Goal: Transaction & Acquisition: Obtain resource

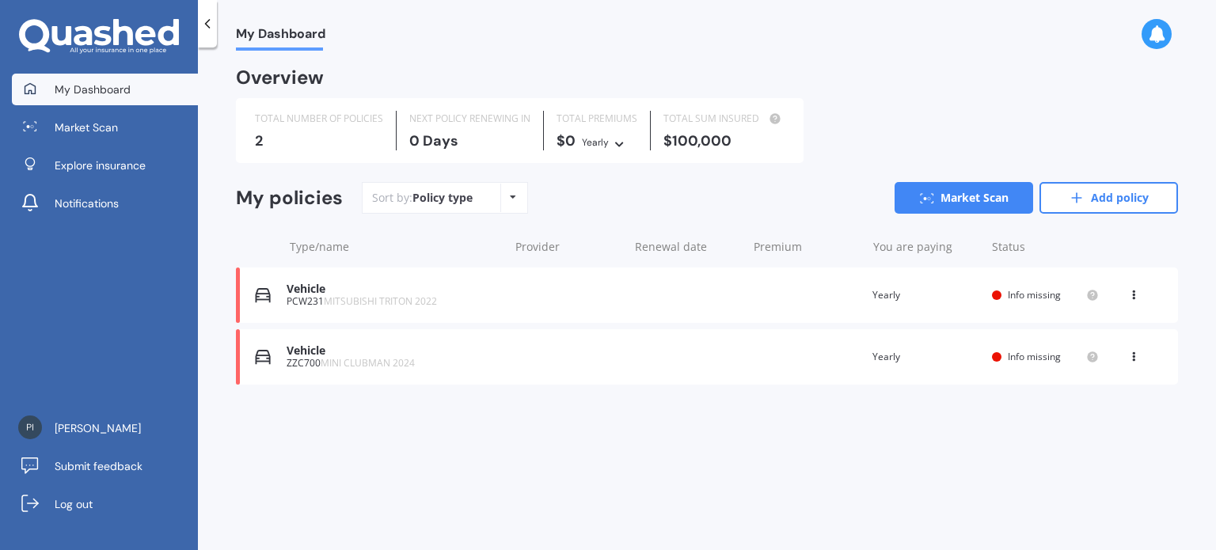
click at [868, 436] on div "My Dashboard Overview TOTAL NUMBER OF POLICIES 2 NEXT POLICY RENEWING [DATE] TO…" at bounding box center [707, 302] width 1018 height 503
click at [748, 448] on div "My Dashboard Overview TOTAL NUMBER OF POLICIES 2 NEXT POLICY RENEWING [DATE] TO…" at bounding box center [707, 302] width 1018 height 503
click at [996, 200] on link "Market Scan" at bounding box center [964, 198] width 139 height 32
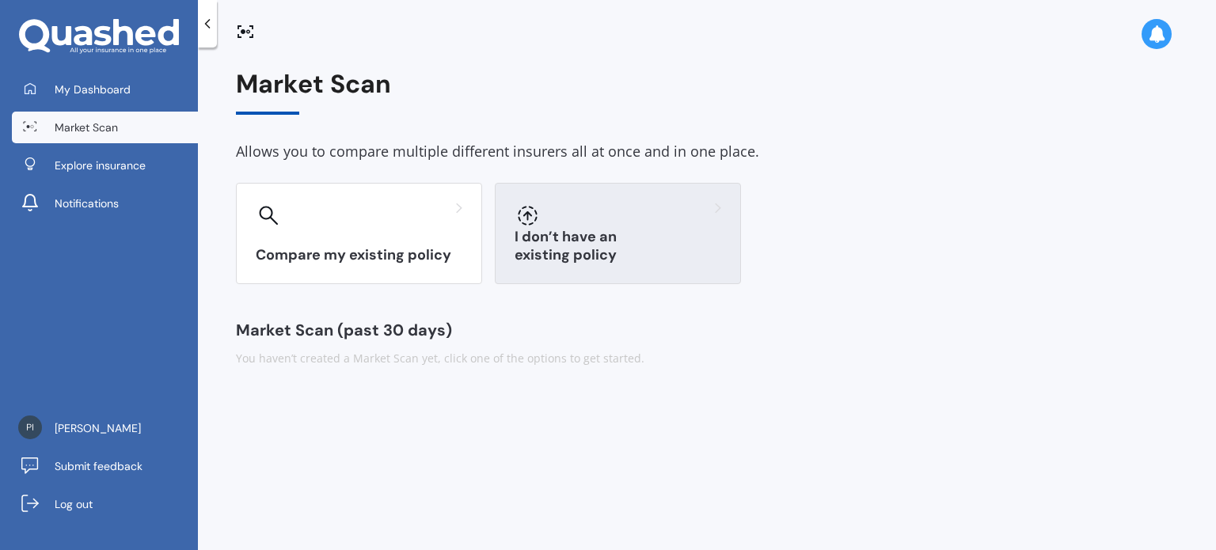
click at [649, 221] on div at bounding box center [618, 215] width 207 height 25
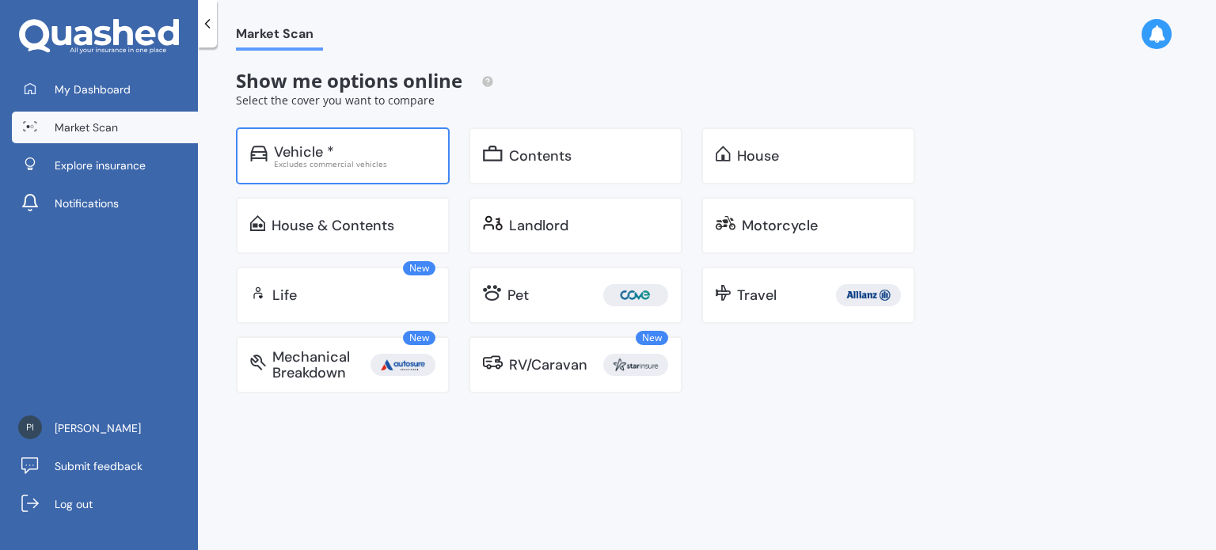
click at [424, 145] on div "Vehicle *" at bounding box center [355, 152] width 162 height 16
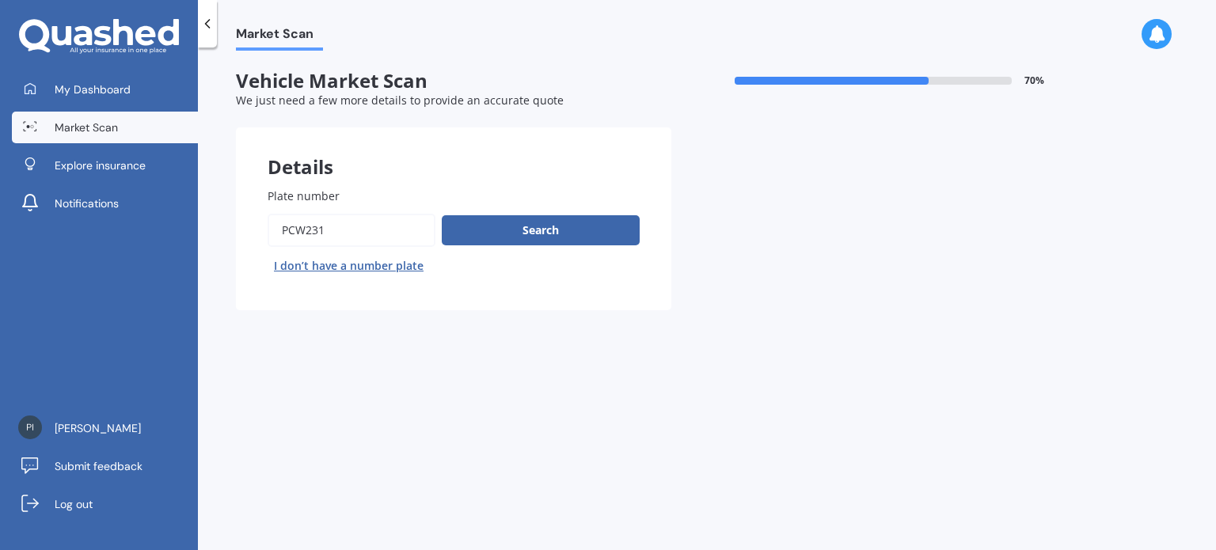
drag, startPoint x: 339, startPoint y: 221, endPoint x: 244, endPoint y: 229, distance: 95.3
click at [244, 229] on div "Plate number Search I don’t have a number plate" at bounding box center [453, 233] width 435 height 154
type input "LJZ229"
click at [562, 232] on button "Search" at bounding box center [541, 230] width 198 height 30
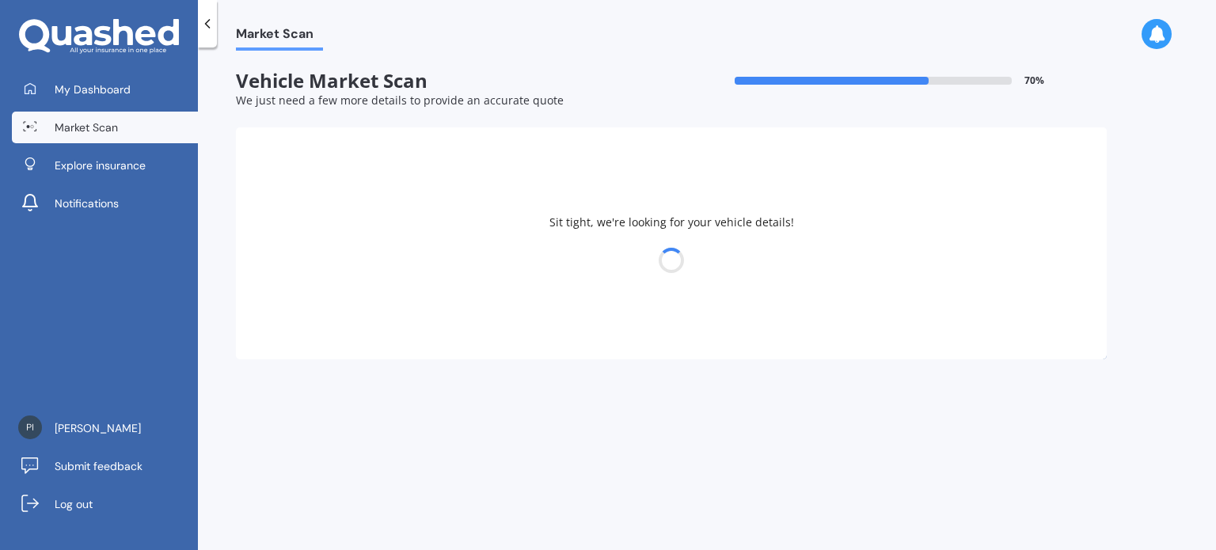
select select "TOYOTA"
select select "SURF"
select select "17"
select select "05"
select select "1976"
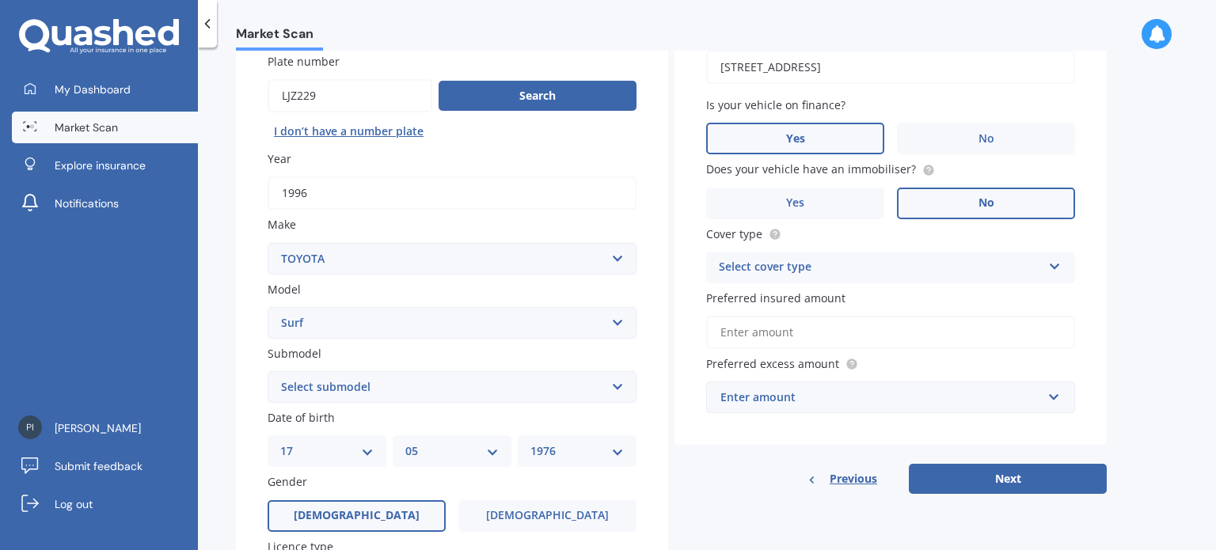
scroll to position [158, 0]
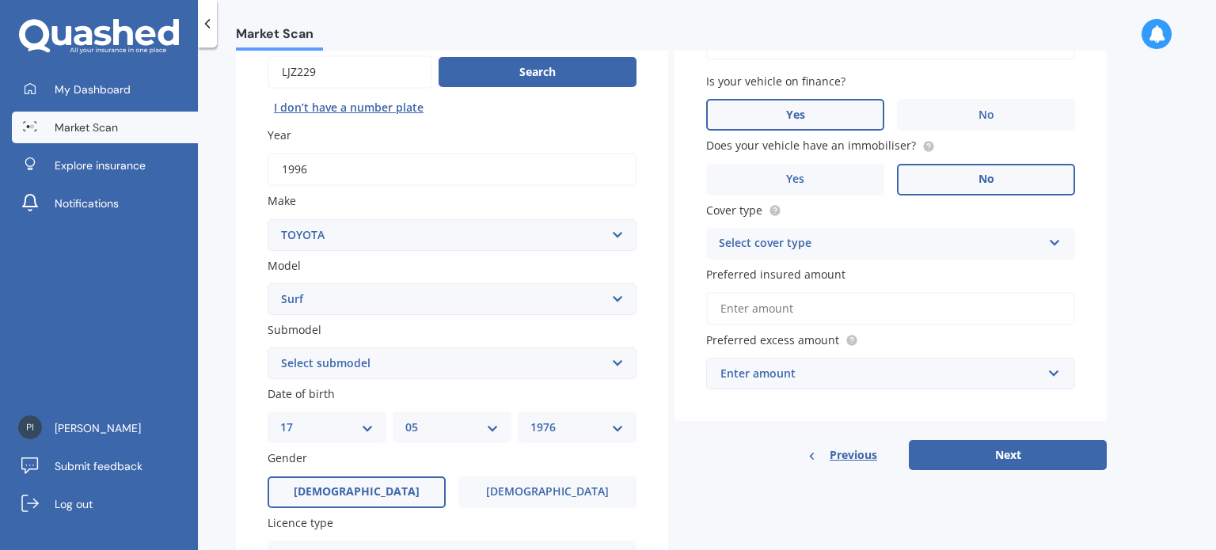
click at [372, 428] on select "DD 01 02 03 04 05 06 07 08 09 10 11 12 13 14 15 16 17 18 19 20 21 22 23 24 25 2…" at bounding box center [326, 427] width 93 height 17
select select "06"
click at [280, 419] on select "DD 01 02 03 04 05 06 07 08 09 10 11 12 13 14 15 16 17 18 19 20 21 22 23 24 25 2…" at bounding box center [326, 427] width 93 height 17
click at [488, 424] on select "MM 01 02 03 04 05 06 07 08 09 10 11 12" at bounding box center [451, 427] width 93 height 17
select select "10"
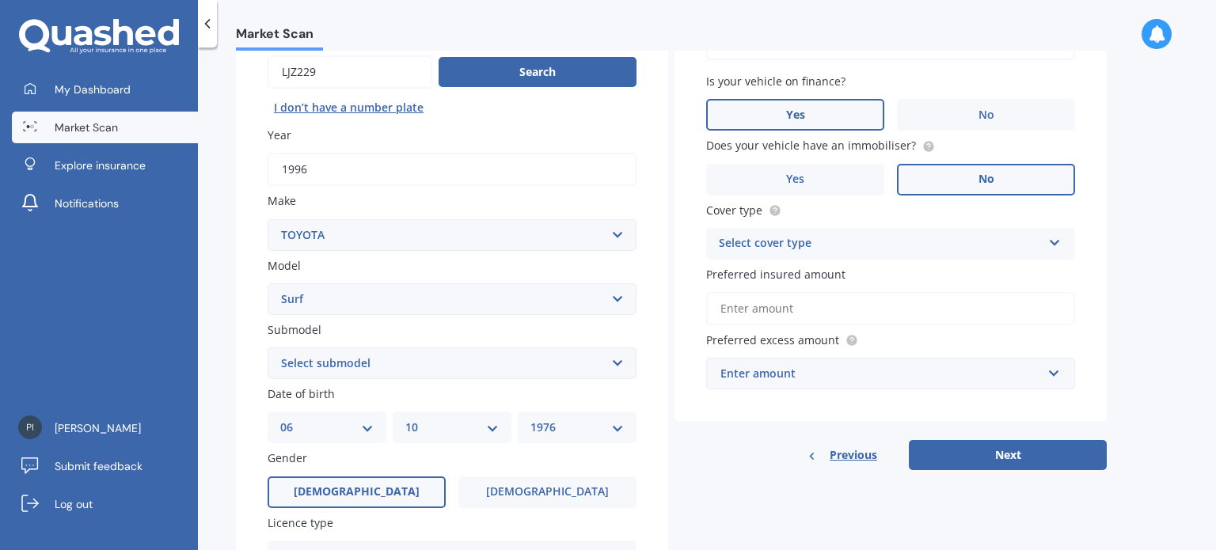
click at [405, 419] on select "MM 01 02 03 04 05 06 07 08 09 10 11 12" at bounding box center [451, 427] width 93 height 17
click at [616, 431] on select "YYYY 2025 2024 2023 2022 2021 2020 2019 2018 2017 2016 2015 2014 2013 2012 2011…" at bounding box center [576, 427] width 93 height 17
select select "1977"
click at [530, 419] on select "YYYY 2025 2024 2023 2022 2021 2020 2019 2018 2017 2016 2015 2014 2013 2012 2011…" at bounding box center [576, 427] width 93 height 17
click at [548, 488] on span "[DEMOGRAPHIC_DATA]" at bounding box center [548, 491] width 126 height 13
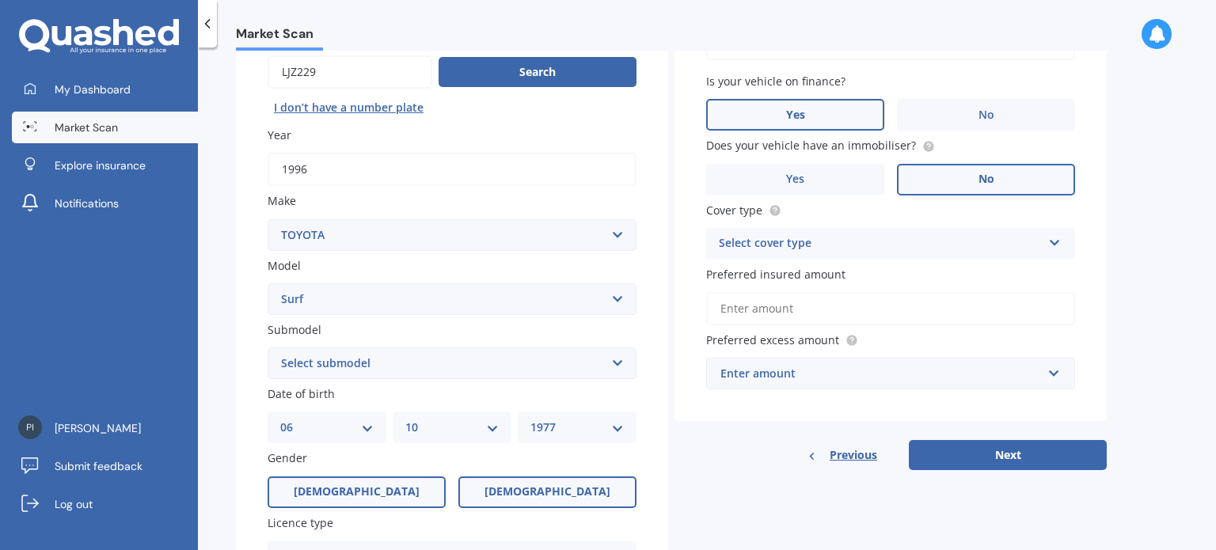
click at [0, 0] on input "[DEMOGRAPHIC_DATA]" at bounding box center [0, 0] width 0 height 0
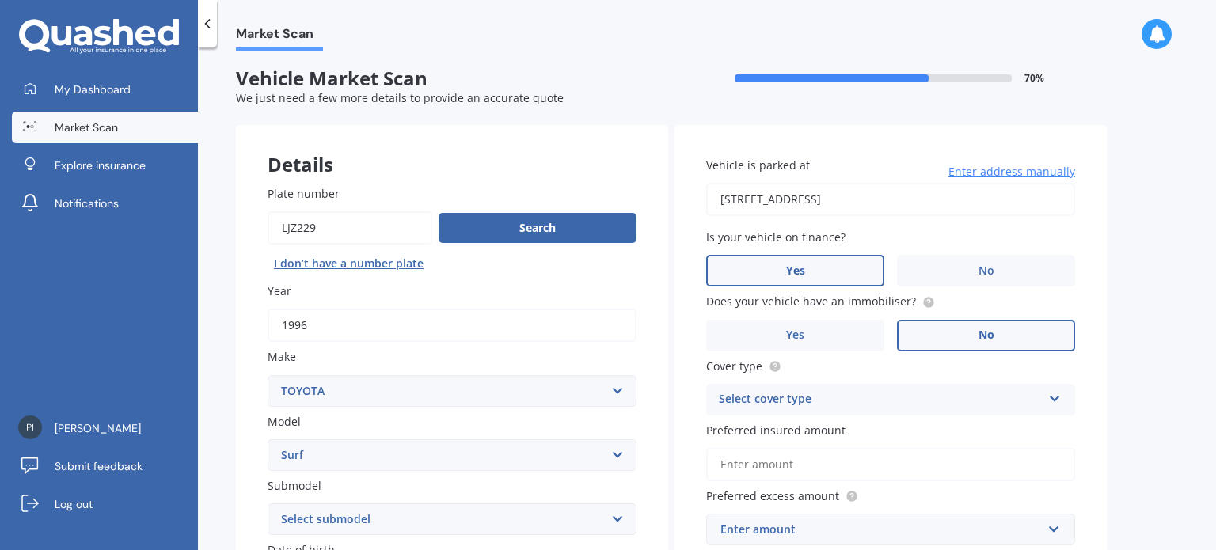
scroll to position [0, 0]
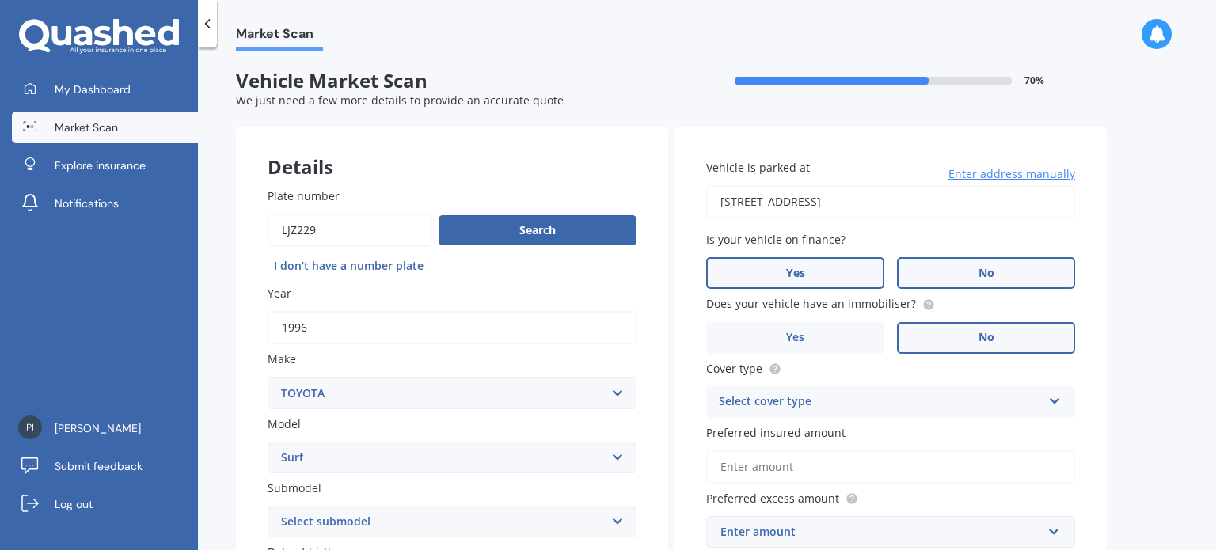
click at [996, 270] on label "No" at bounding box center [986, 273] width 178 height 32
click at [0, 0] on input "No" at bounding box center [0, 0] width 0 height 0
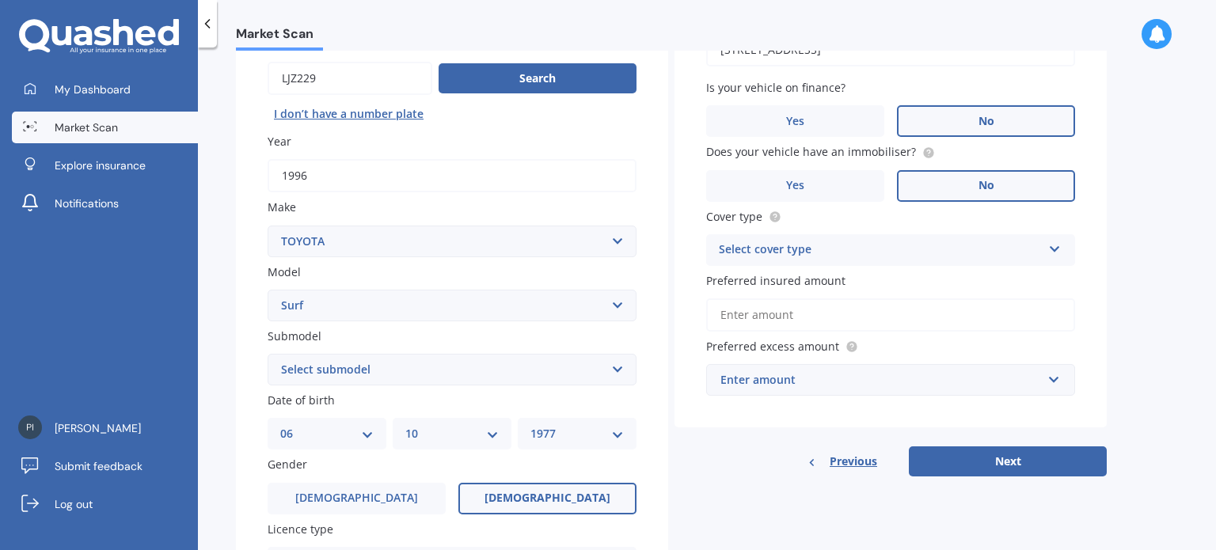
scroll to position [158, 0]
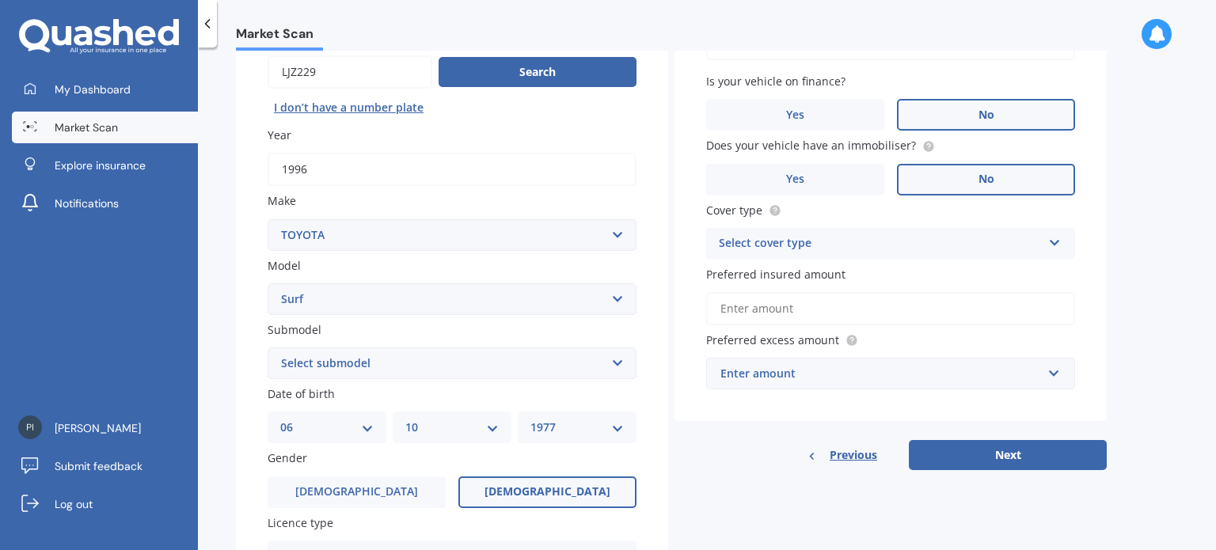
click at [1053, 245] on icon at bounding box center [1054, 239] width 13 height 11
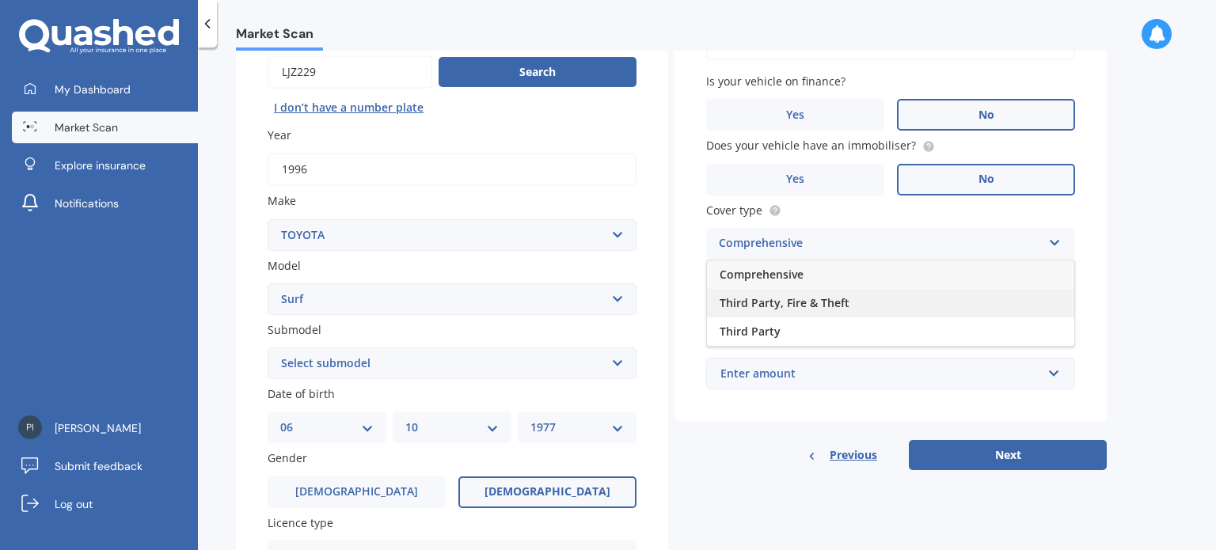
click at [934, 303] on div "Third Party, Fire & Theft" at bounding box center [890, 303] width 367 height 29
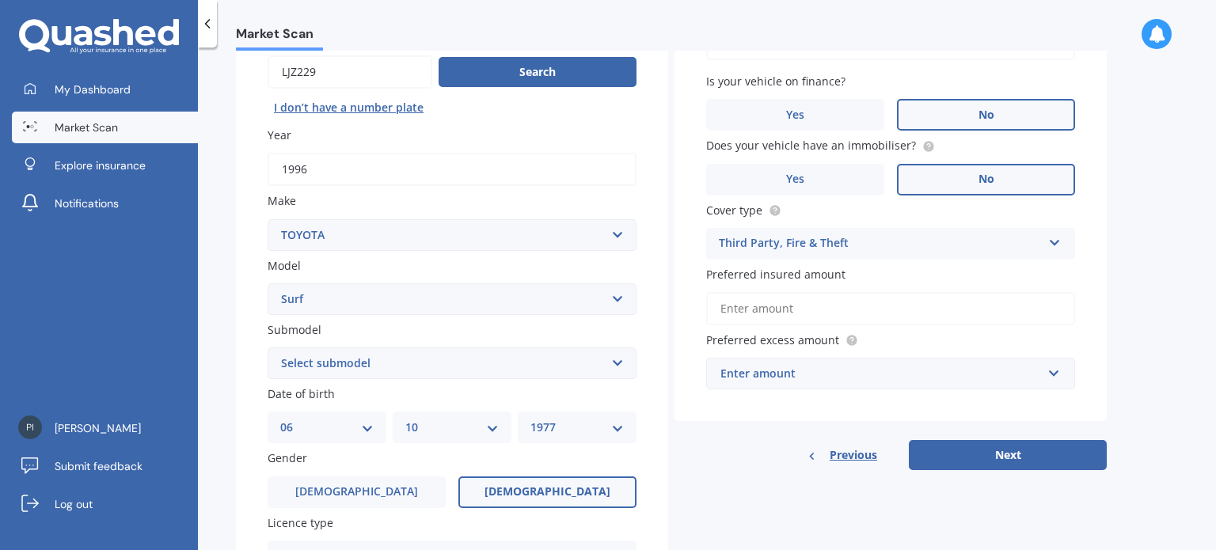
click at [934, 303] on input "Preferred insured amount" at bounding box center [890, 308] width 369 height 33
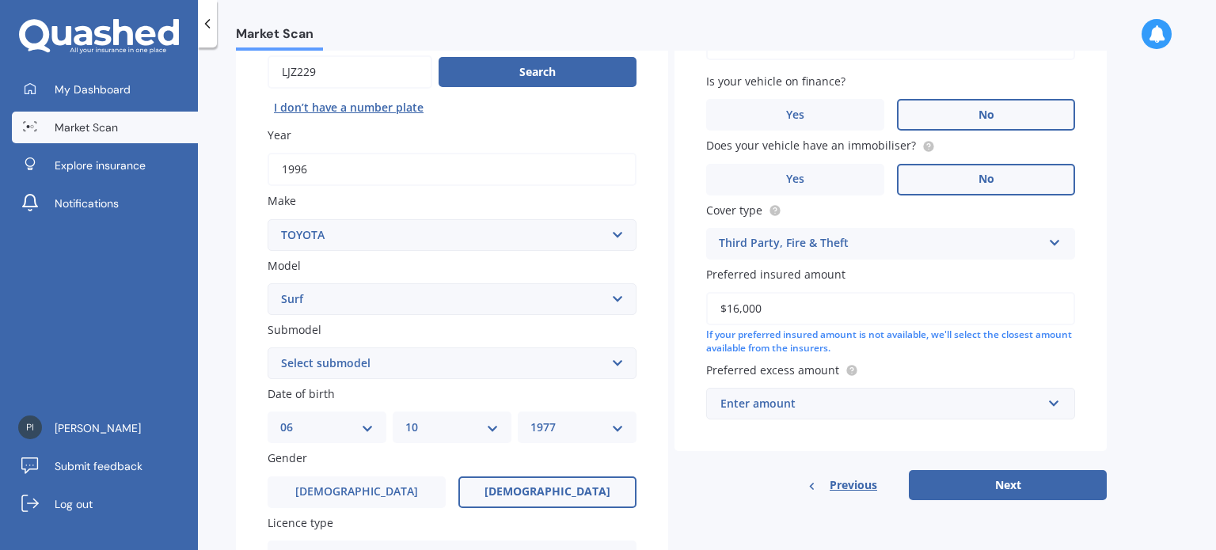
type input "$16,000"
click at [1053, 407] on input "text" at bounding box center [885, 404] width 355 height 30
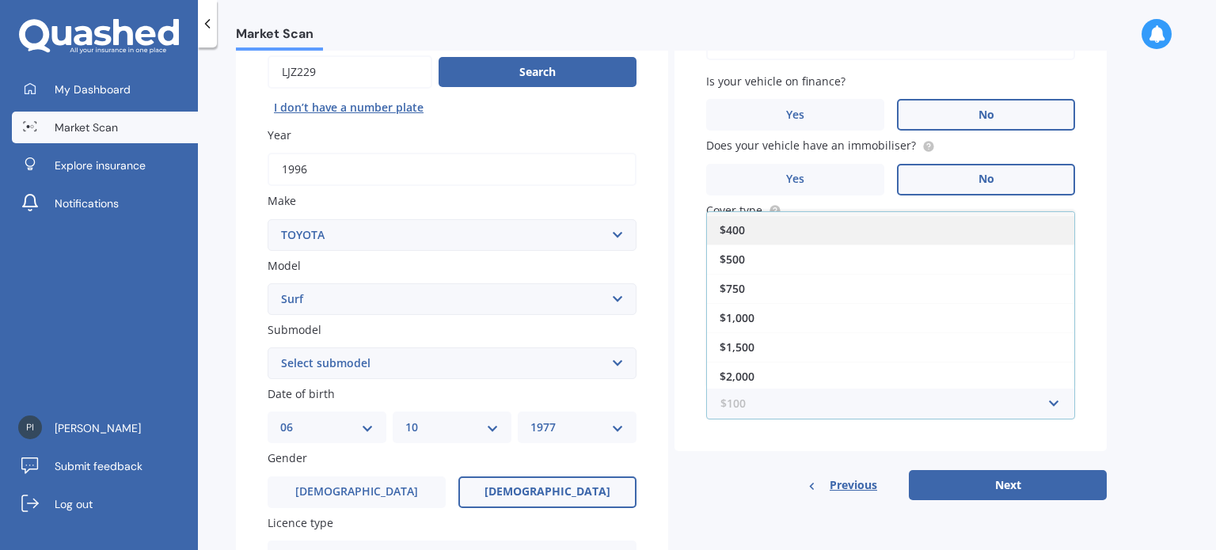
scroll to position [238, 0]
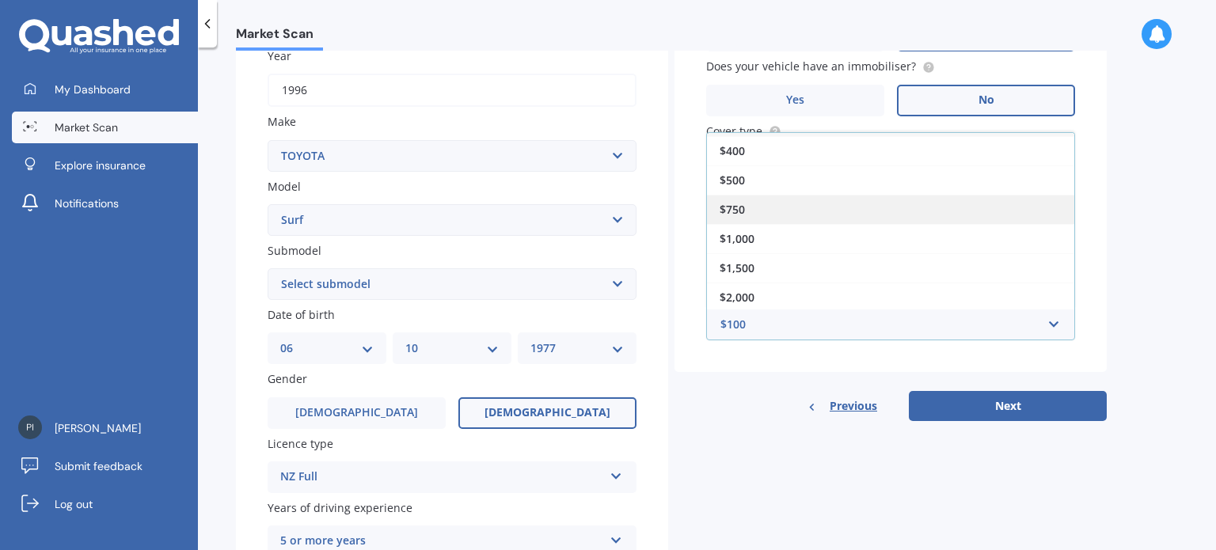
click at [762, 208] on div "$750" at bounding box center [890, 209] width 367 height 29
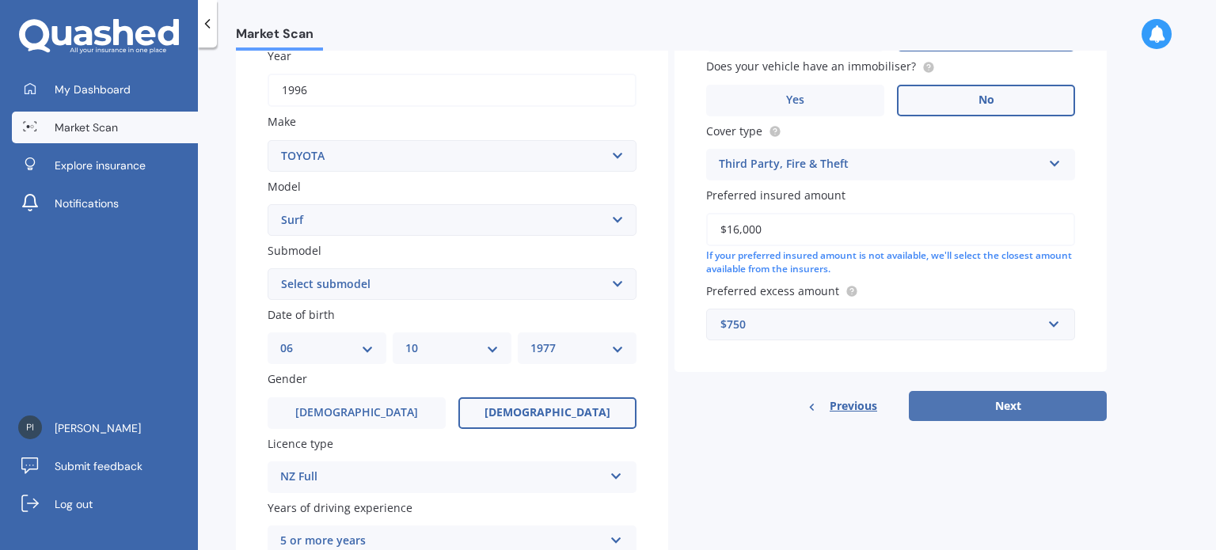
click at [1036, 408] on button "Next" at bounding box center [1008, 406] width 198 height 30
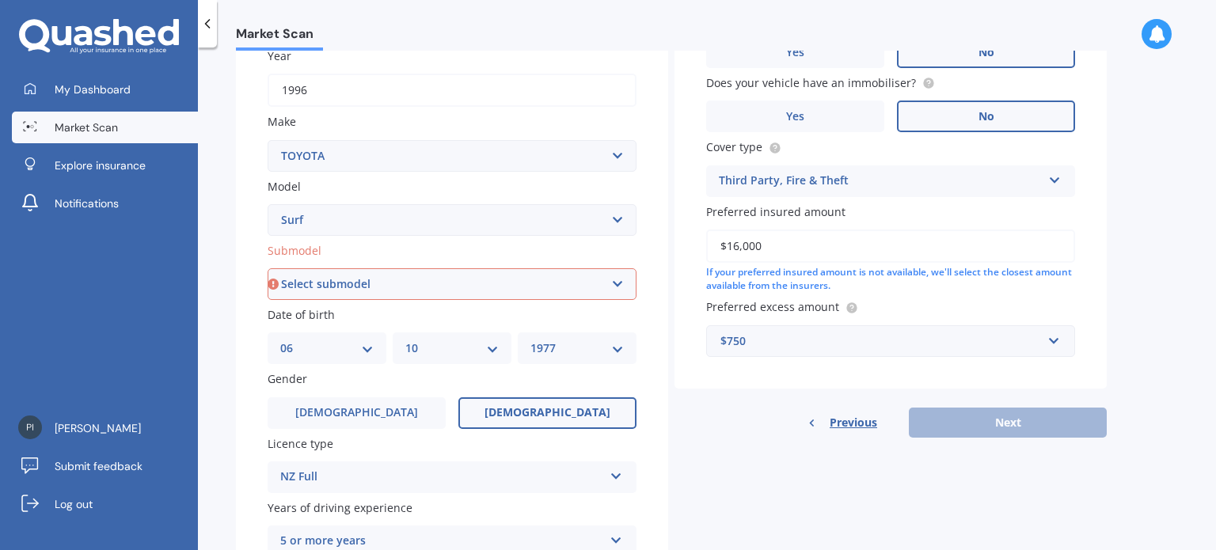
click at [515, 283] on select "Select submodel (All other) 2.4 Diesel Non-Turbo 2.4 Petrol 2.7 Diesel Non-Turb…" at bounding box center [452, 284] width 369 height 32
select select "3.0 DIESEL TURBO"
click at [268, 268] on select "Select submodel (All other) 2.4 Diesel Non-Turbo 2.4 Petrol 2.7 Diesel Non-Turb…" at bounding box center [452, 284] width 369 height 32
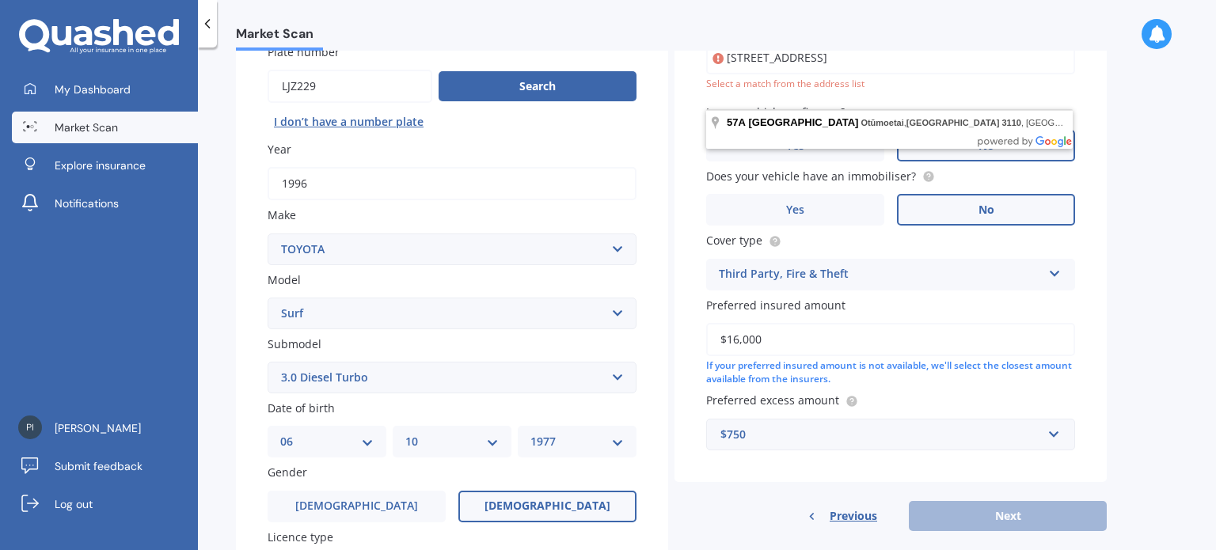
scroll to position [0, 0]
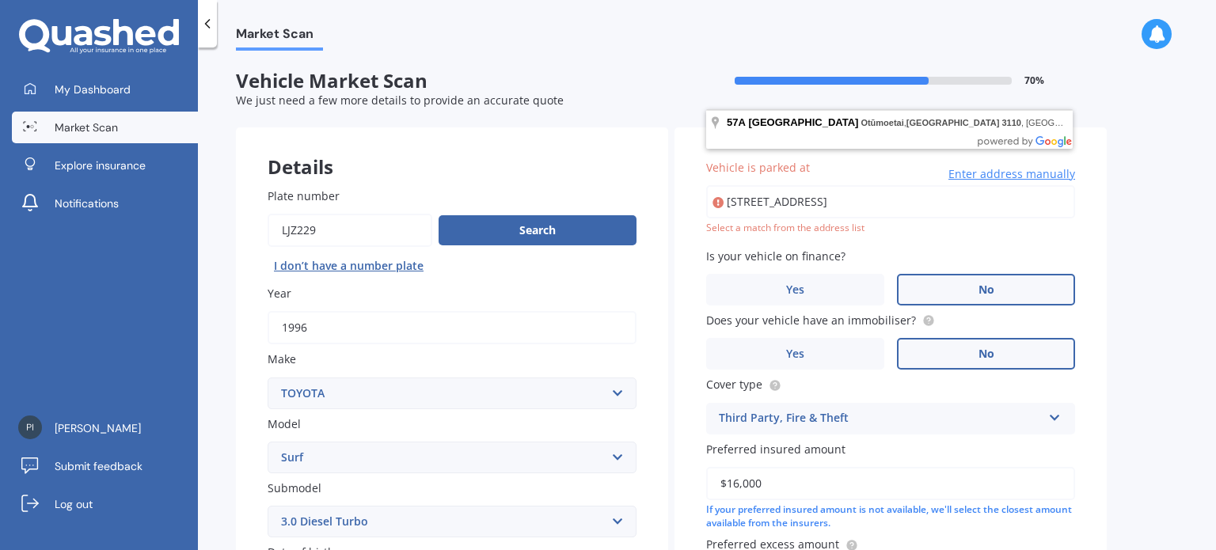
click at [953, 200] on input "[STREET_ADDRESS]" at bounding box center [890, 201] width 369 height 33
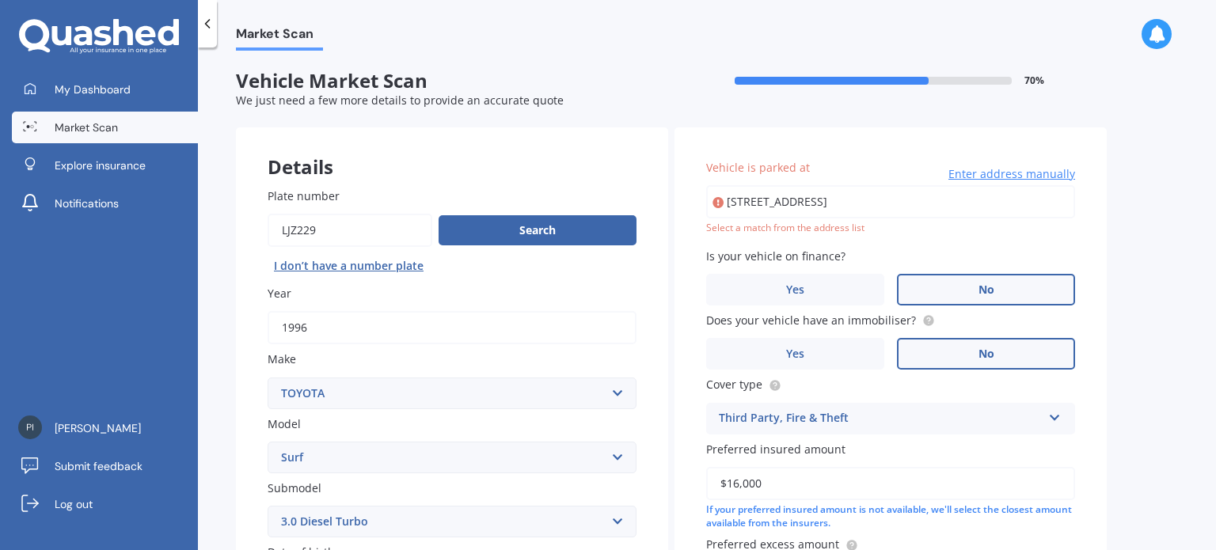
type input "[STREET_ADDRESS]"
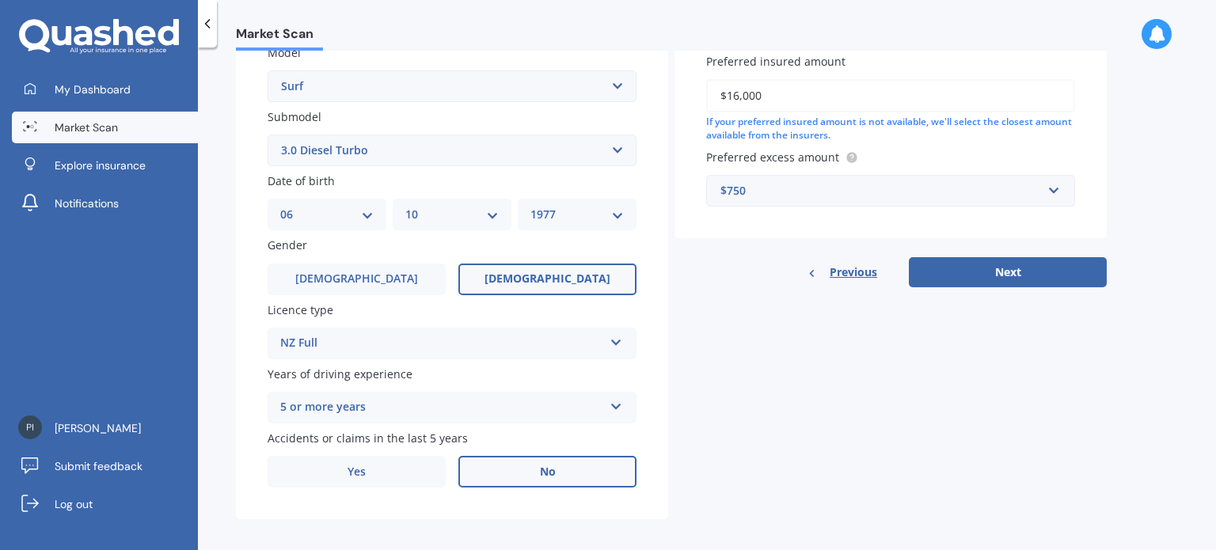
scroll to position [382, 0]
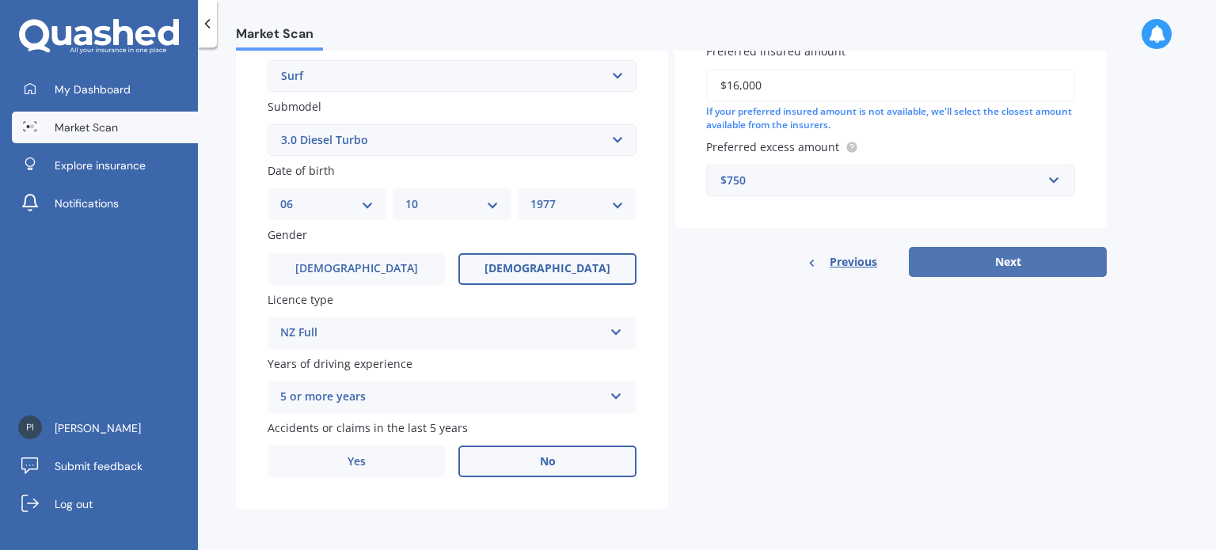
click at [998, 258] on button "Next" at bounding box center [1008, 262] width 198 height 30
select select "06"
select select "10"
select select "1977"
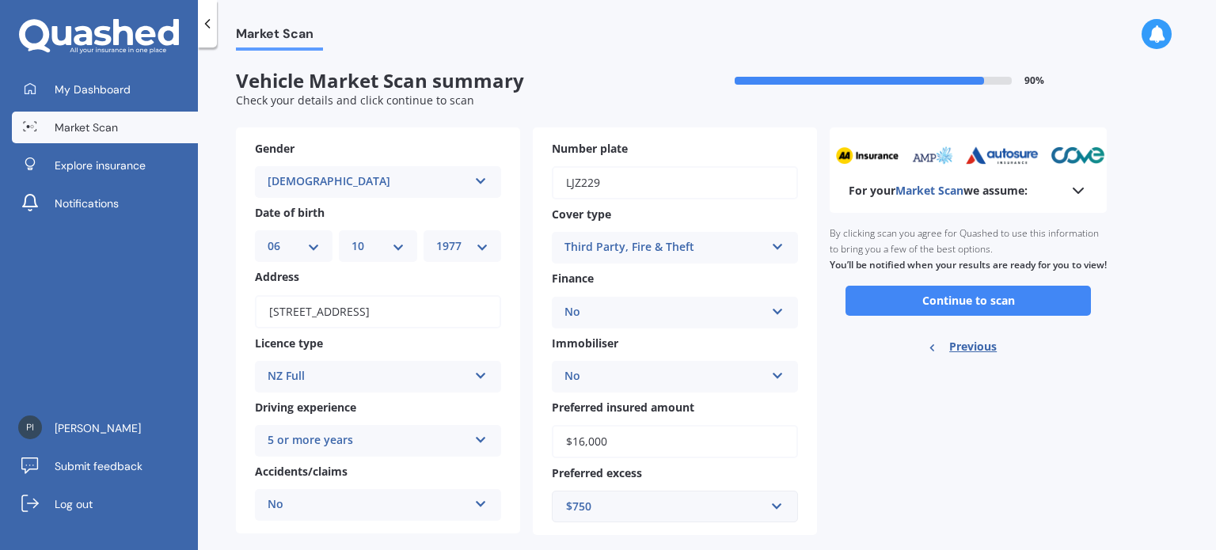
scroll to position [25, 0]
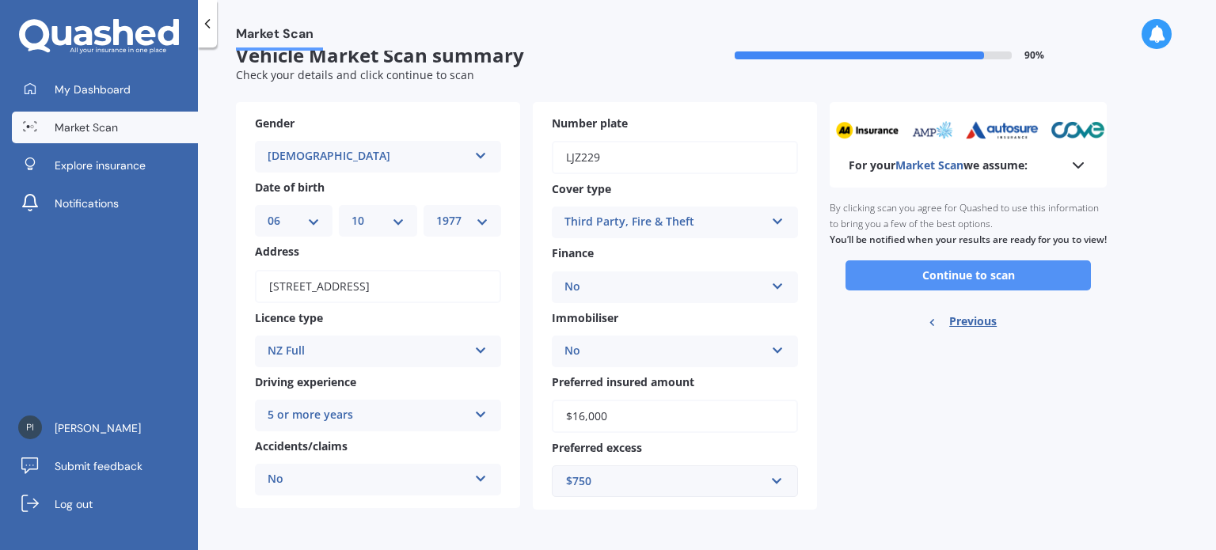
click at [997, 286] on button "Continue to scan" at bounding box center [968, 275] width 245 height 30
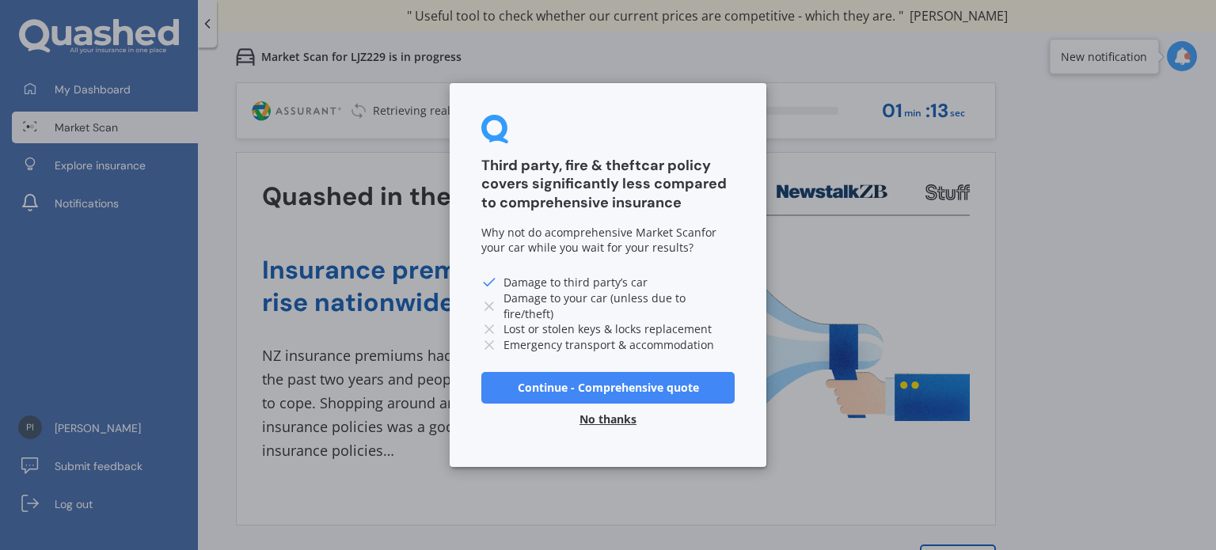
click at [615, 414] on button "No thanks" at bounding box center [608, 420] width 76 height 32
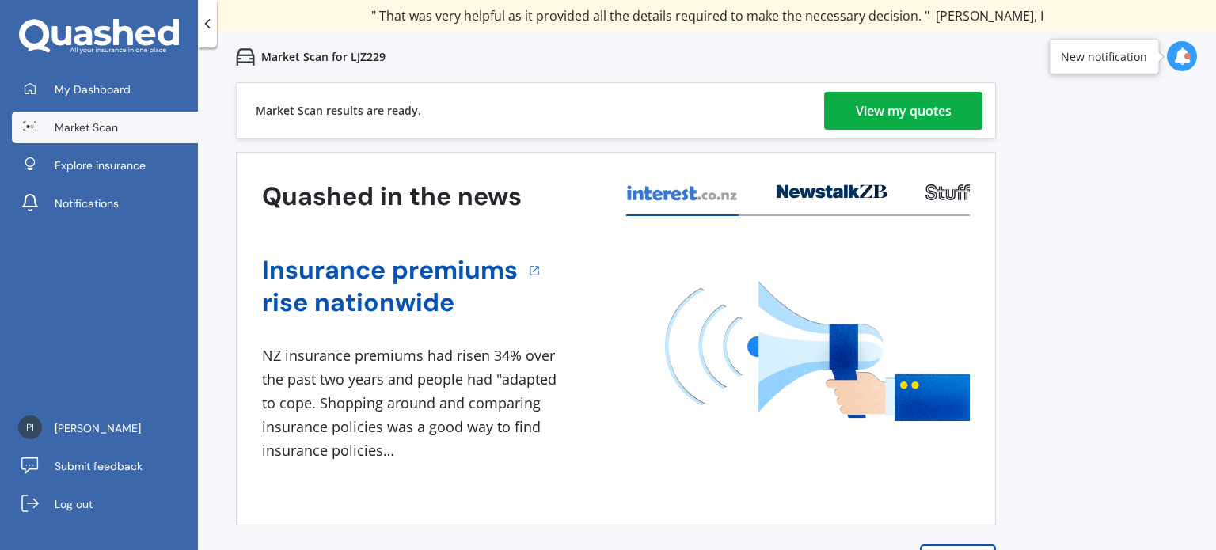
click at [907, 113] on div "View my quotes" at bounding box center [904, 111] width 96 height 38
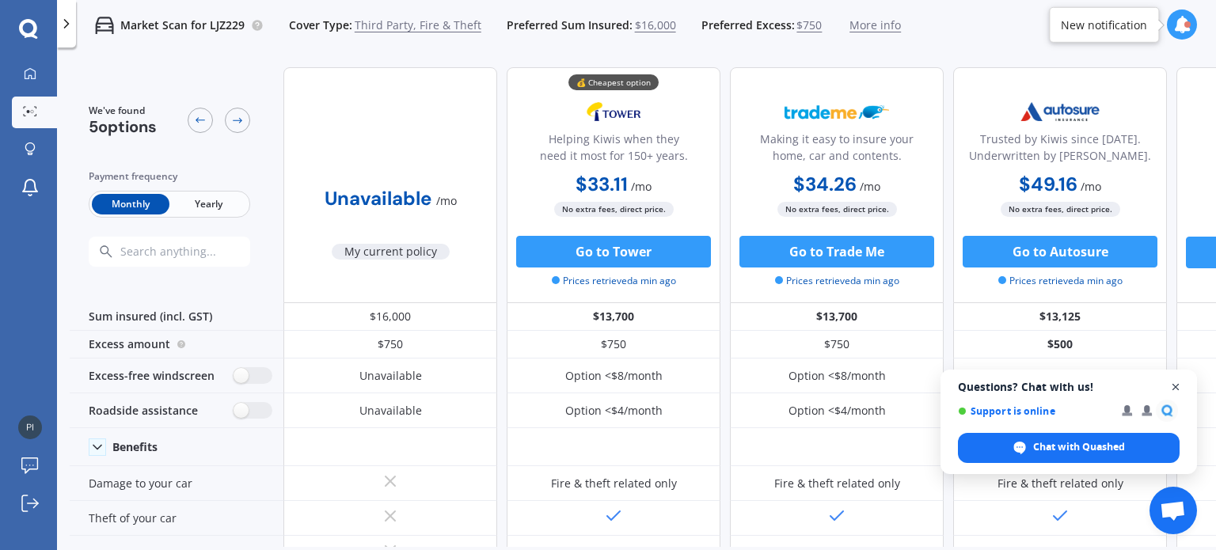
click at [1173, 387] on span "Close chat" at bounding box center [1176, 388] width 20 height 20
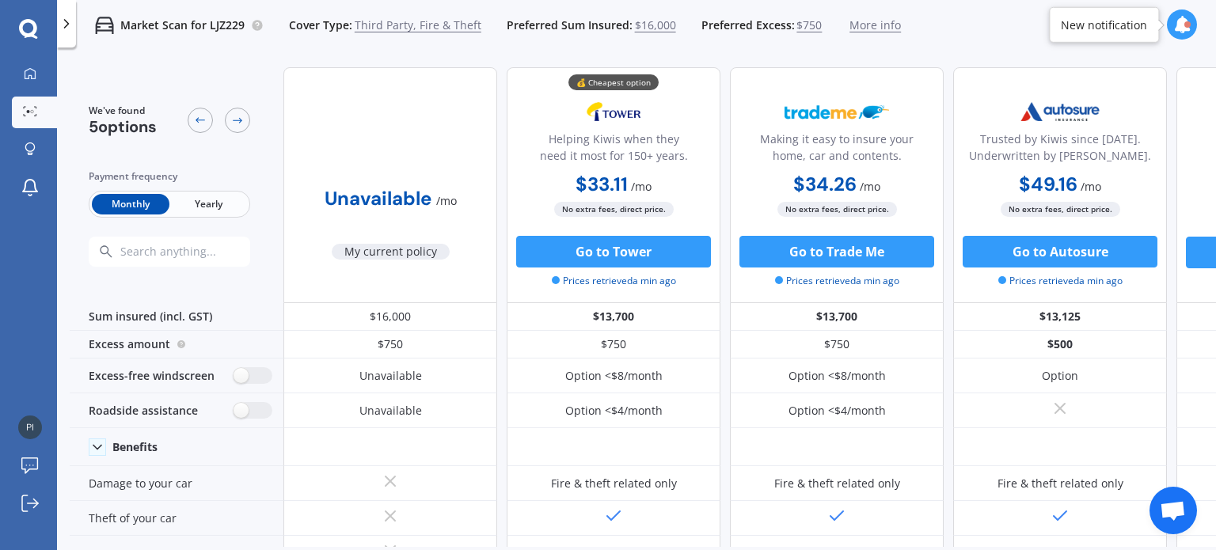
drag, startPoint x: 671, startPoint y: 547, endPoint x: 869, endPoint y: 552, distance: 198.0
click at [869, 549] on html "We are experiencing high volume of Market Scans . Just a heads up we will have …" at bounding box center [608, 275] width 1216 height 550
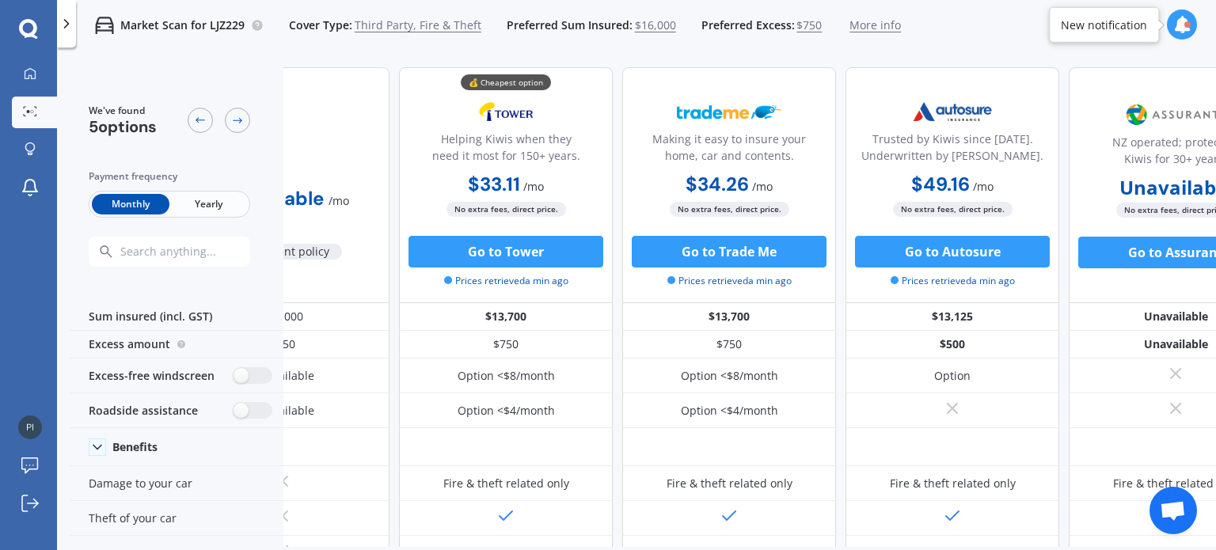
scroll to position [0, 181]
